Goal: Communication & Community: Answer question/provide support

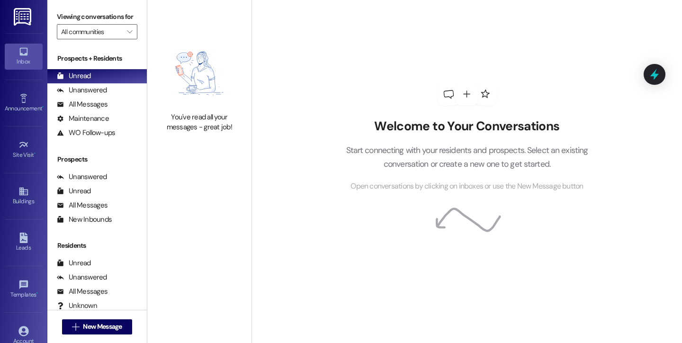
click at [21, 54] on icon at bounding box center [23, 52] width 8 height 8
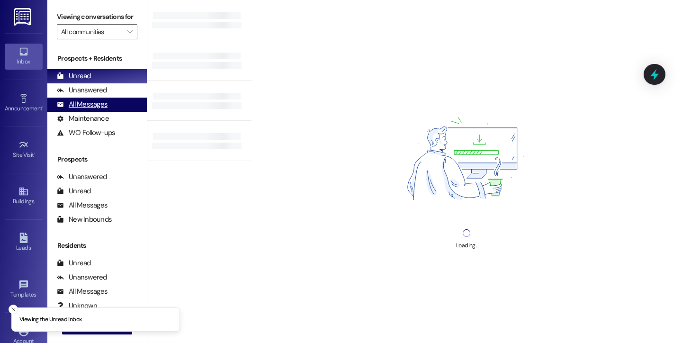
click at [97, 109] on div "All Messages" at bounding box center [82, 104] width 51 height 10
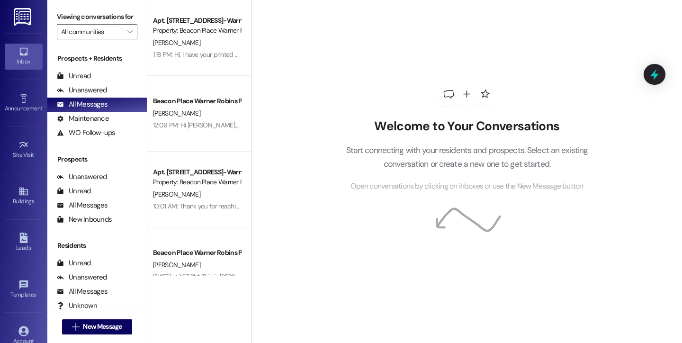
click at [349, 45] on div "Welcome to Your Conversations Start connecting with your residents and prospect…" at bounding box center [467, 137] width 284 height 274
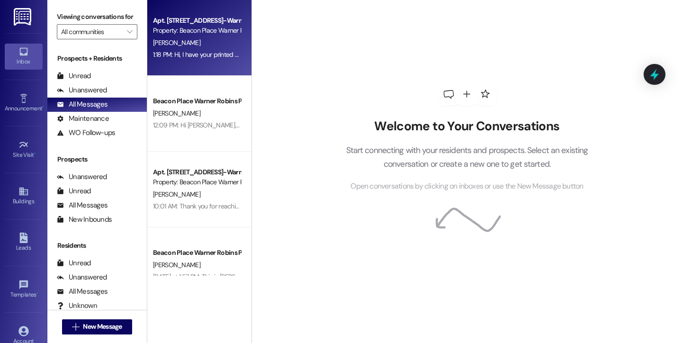
click at [184, 39] on div "[PERSON_NAME]" at bounding box center [197, 43] width 90 height 12
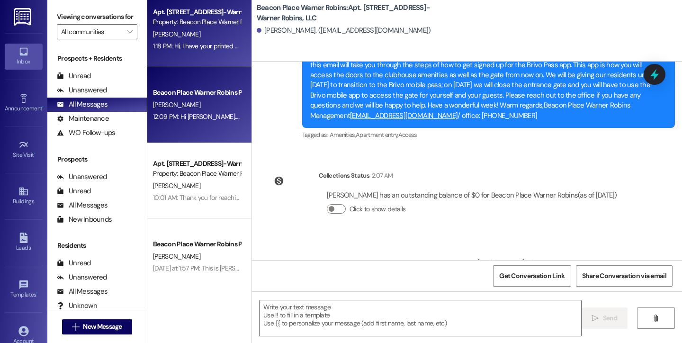
scroll to position [9, 0]
click at [193, 90] on div "Beacon Place Warner Robins Prospect" at bounding box center [197, 92] width 88 height 10
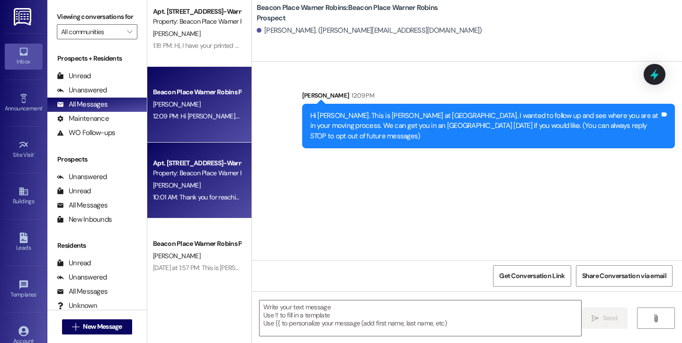
scroll to position [0, 0]
click at [194, 158] on div "Apt. 4303, [STREET_ADDRESS]-Warner Robins, LLC Property: [GEOGRAPHIC_DATA]" at bounding box center [197, 168] width 90 height 22
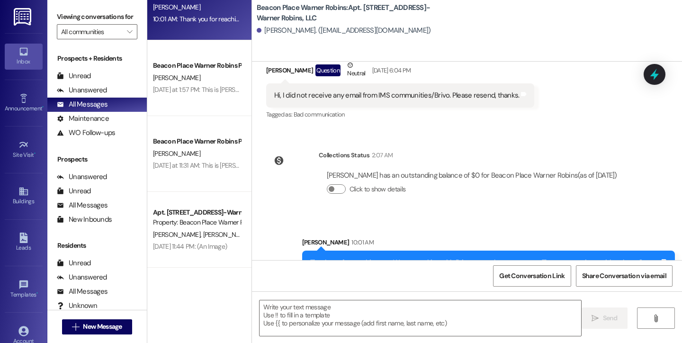
scroll to position [204, 0]
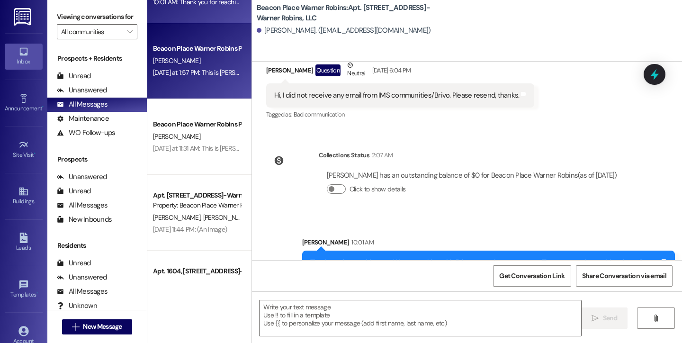
click at [186, 67] on div "[DATE] at 1:57 PM: This is [PERSON_NAME] from Beacon Place [PERSON_NAME] [PERSO…" at bounding box center [197, 73] width 90 height 12
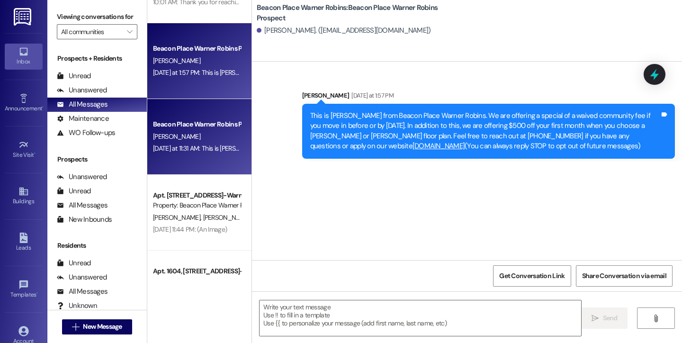
scroll to position [0, 0]
click at [198, 126] on div "Beacon Place Warner Robins Prospect" at bounding box center [197, 124] width 88 height 10
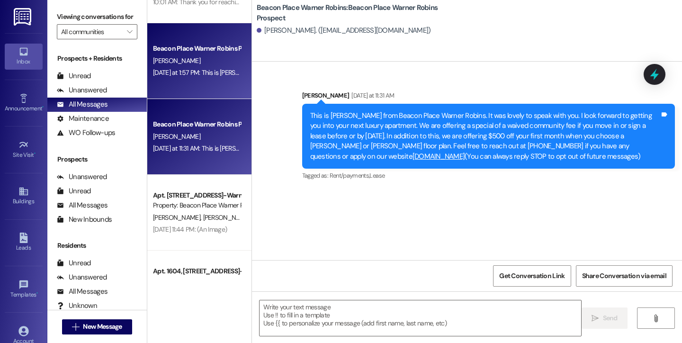
click at [209, 81] on div "Beacon Place Warner Robins Prospect [PERSON_NAME] [DATE] at 1:57 PM: This is [P…" at bounding box center [199, 61] width 104 height 76
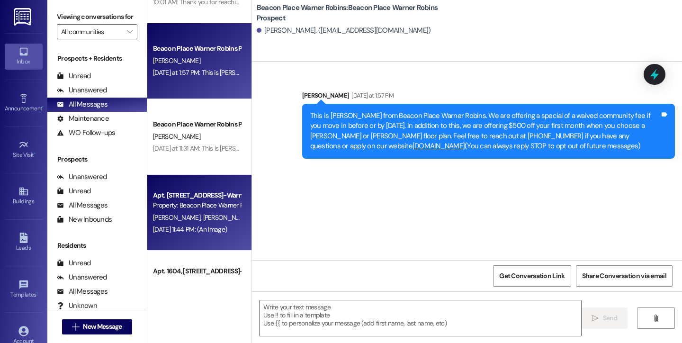
click at [212, 178] on div "Apt. 1601, [STREET_ADDRESS]-Warner Robins, LLC Property: [GEOGRAPHIC_DATA] Warn…" at bounding box center [199, 213] width 104 height 76
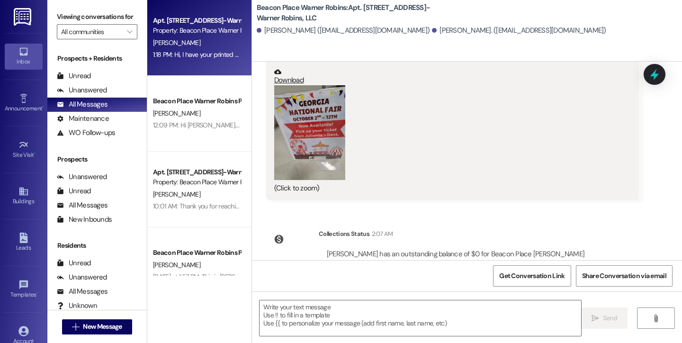
click at [200, 49] on div "1:18 PM: Hi, I have your printed renewal ready if you want to stop by. 1:18 PM:…" at bounding box center [197, 55] width 90 height 12
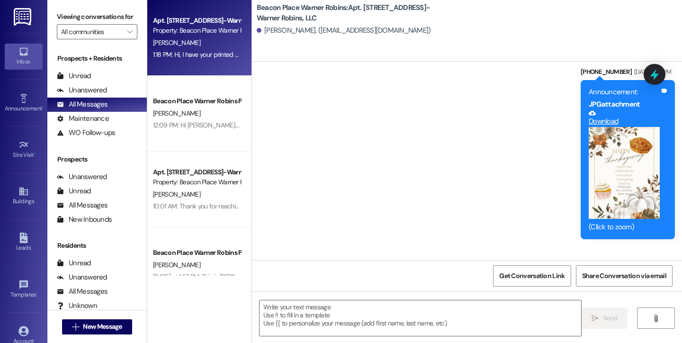
scroll to position [21346, 0]
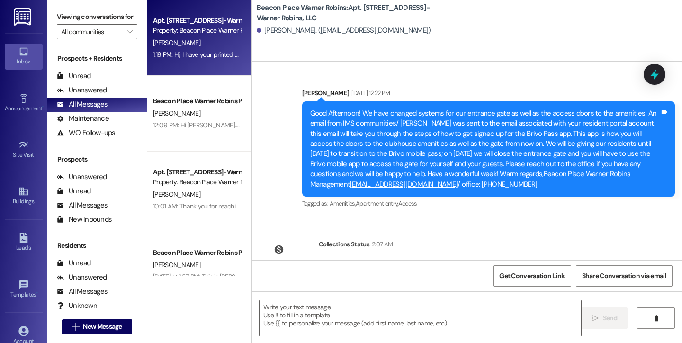
click at [28, 58] on div "Inbox" at bounding box center [23, 61] width 47 height 9
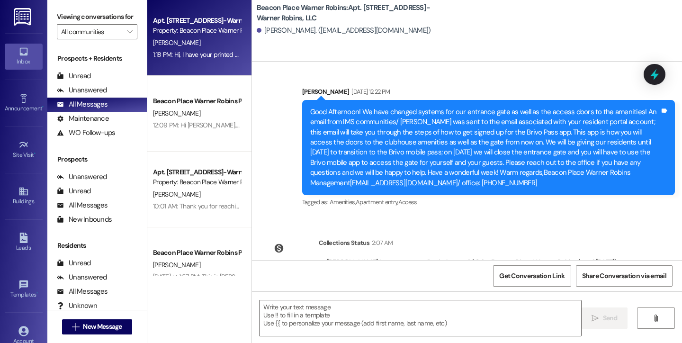
scroll to position [21348, 0]
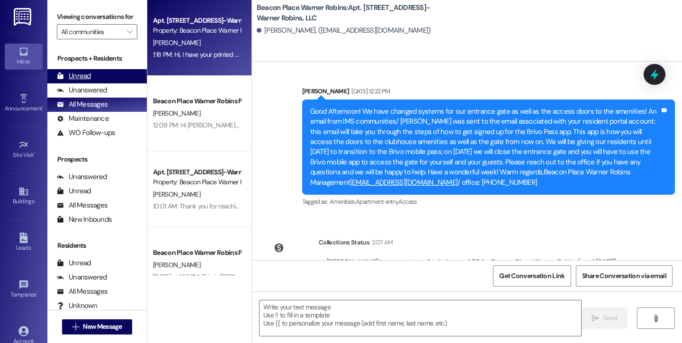
click at [77, 81] on div "Unread" at bounding box center [74, 76] width 34 height 10
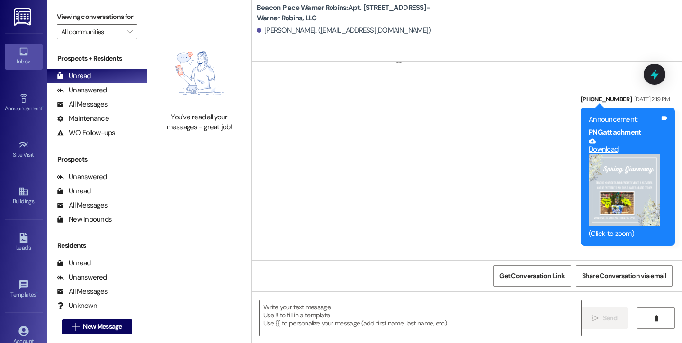
click at [26, 60] on div "Inbox" at bounding box center [23, 61] width 47 height 9
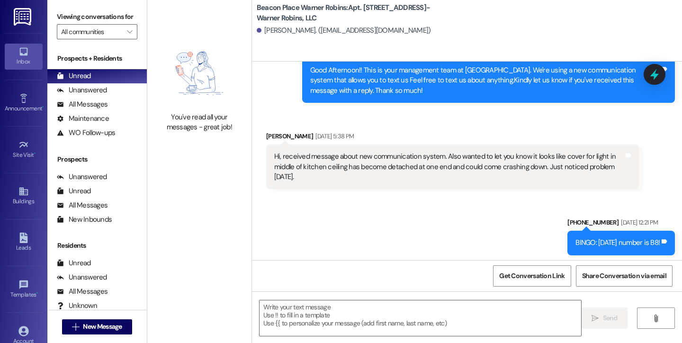
scroll to position [0, 0]
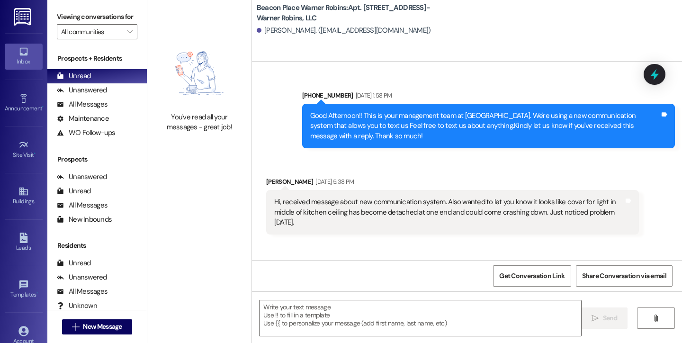
click at [26, 60] on div "Inbox" at bounding box center [23, 61] width 47 height 9
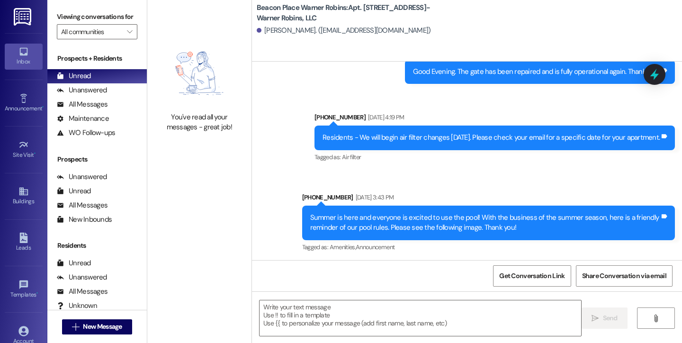
scroll to position [10718, 0]
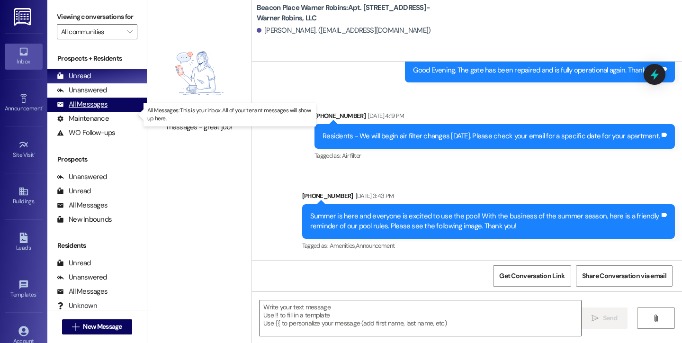
click at [83, 109] on div "All Messages" at bounding box center [82, 104] width 51 height 10
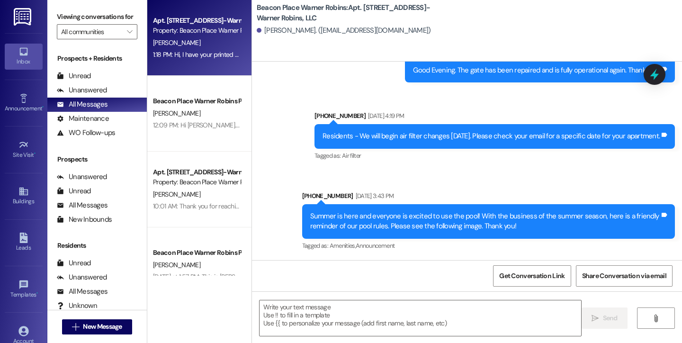
click at [26, 59] on div "Inbox" at bounding box center [23, 61] width 47 height 9
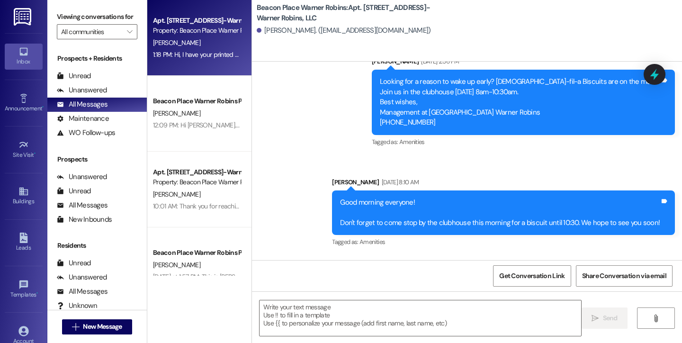
scroll to position [21415, 0]
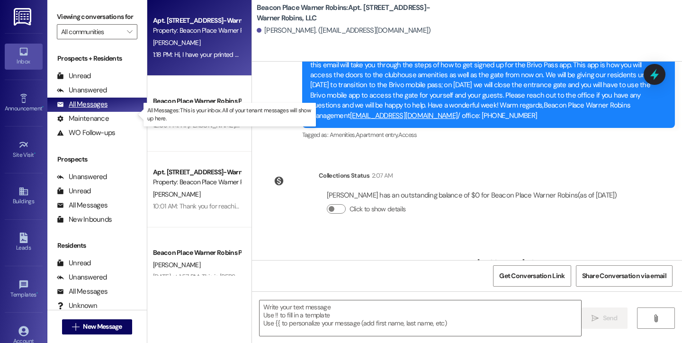
click at [84, 109] on div "All Messages" at bounding box center [82, 104] width 51 height 10
click at [12, 58] on div "Inbox" at bounding box center [23, 61] width 47 height 9
click at [20, 54] on icon at bounding box center [23, 52] width 8 height 8
